Goal: Browse casually: Explore the website without a specific task or goal

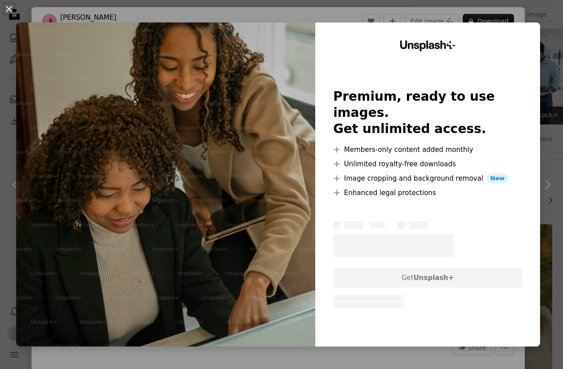
scroll to position [5925, 0]
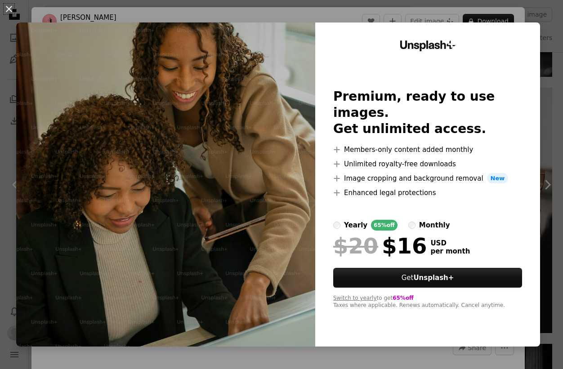
drag, startPoint x: 8, startPoint y: 8, endPoint x: 13, endPoint y: 16, distance: 9.9
click at [8, 8] on button "An X shape" at bounding box center [9, 9] width 11 height 11
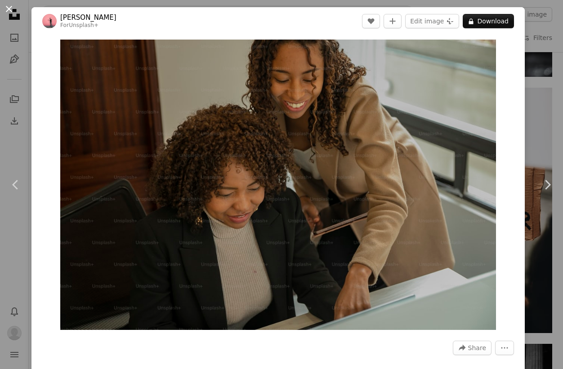
click at [9, 6] on button "An X shape" at bounding box center [9, 9] width 11 height 11
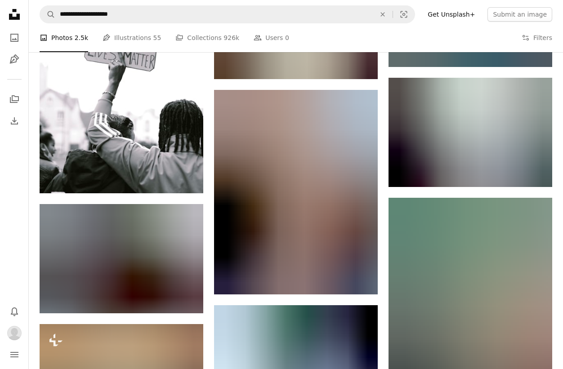
scroll to position [8827, 0]
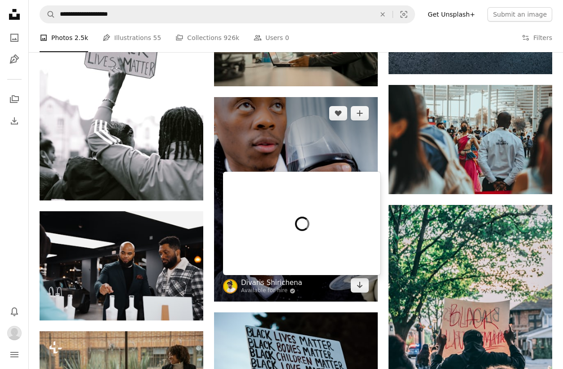
click at [286, 284] on link "Divaris Shirichena" at bounding box center [271, 283] width 61 height 9
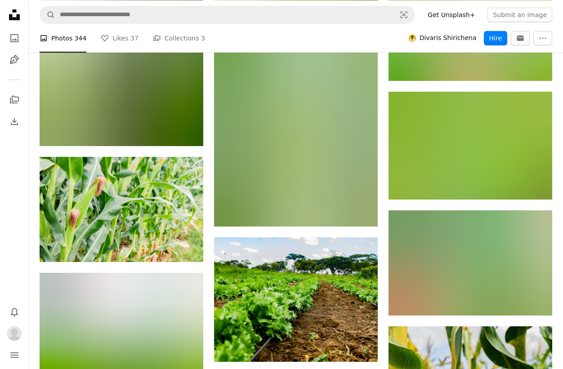
scroll to position [7566, 0]
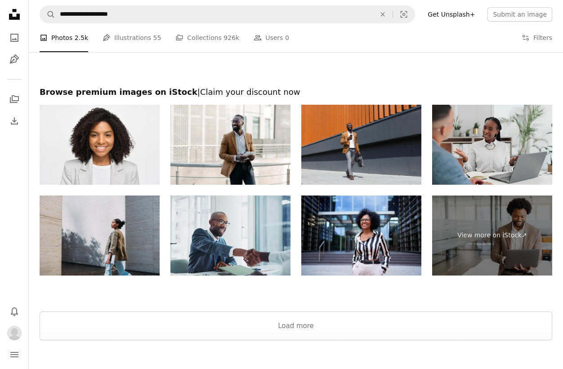
scroll to position [10850, 0]
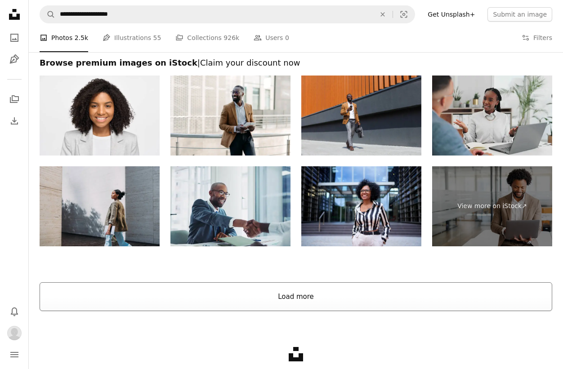
click at [290, 309] on button "Load more" at bounding box center [296, 297] width 513 height 29
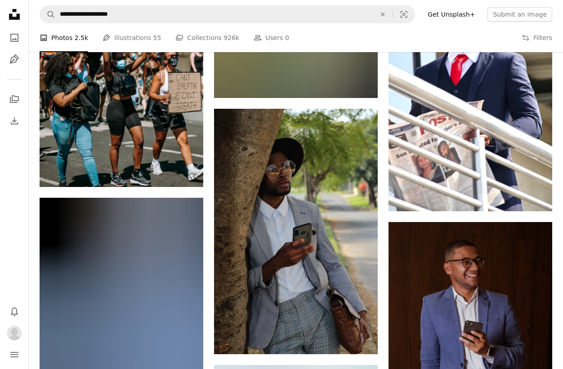
scroll to position [12081, 0]
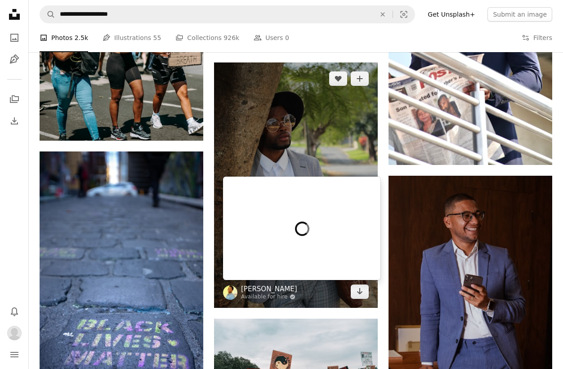
click at [271, 288] on link "[PERSON_NAME]" at bounding box center [269, 289] width 56 height 9
